Goal: Task Accomplishment & Management: Manage account settings

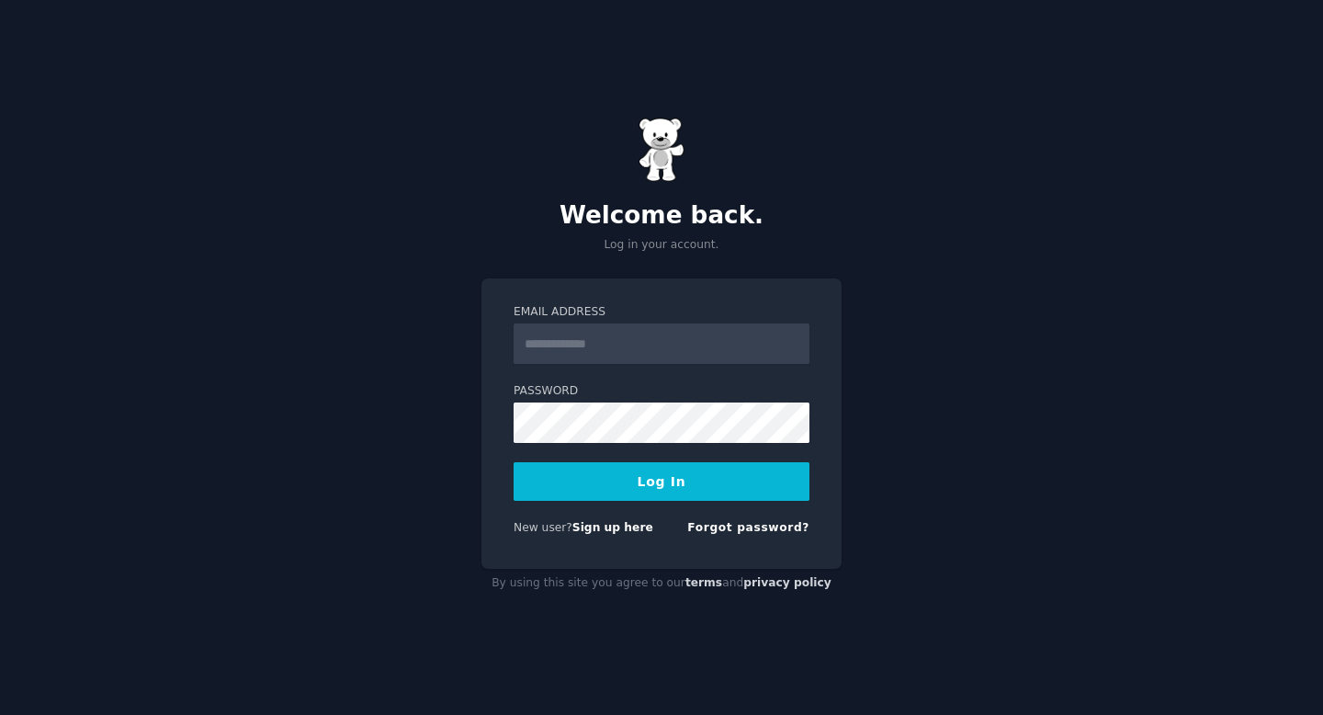
click at [615, 340] on input "Email Address" at bounding box center [662, 343] width 296 height 40
type input "**********"
click at [682, 478] on button "Log In" at bounding box center [662, 481] width 296 height 39
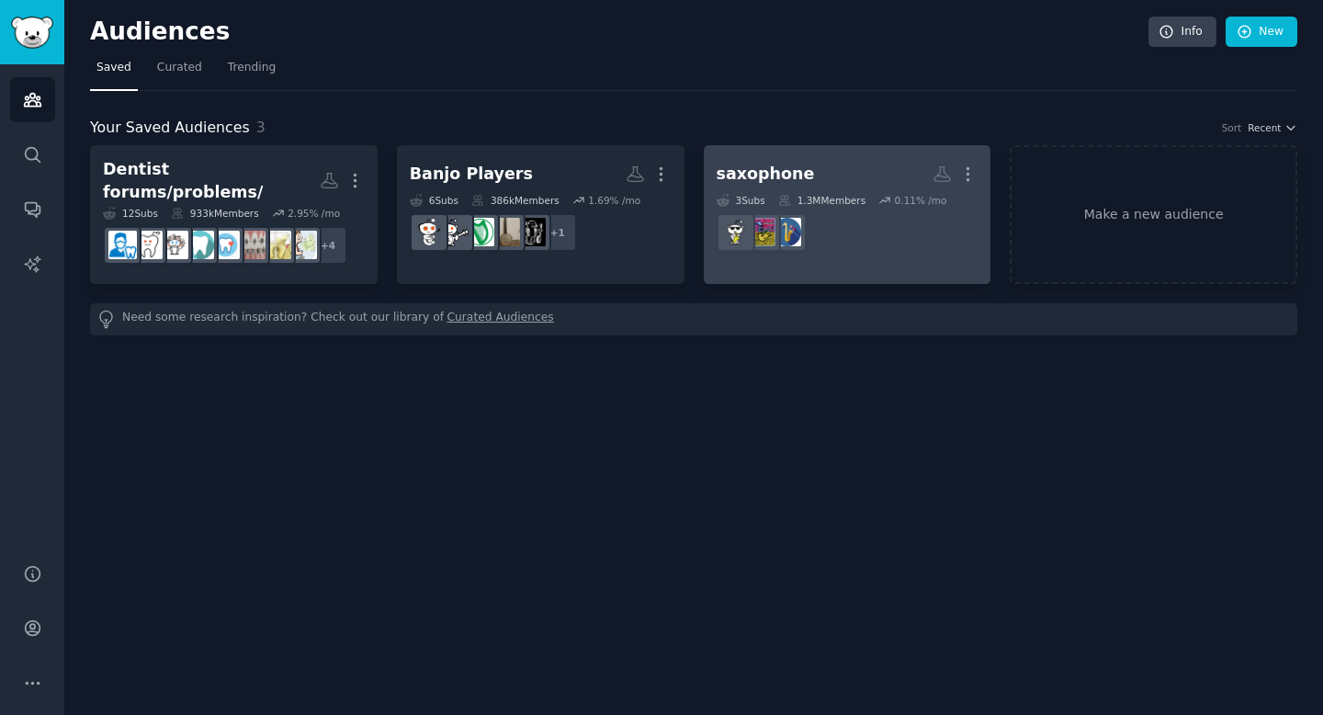
click at [824, 163] on h2 "saxophone More" at bounding box center [848, 174] width 262 height 32
